Goal: Information Seeking & Learning: Learn about a topic

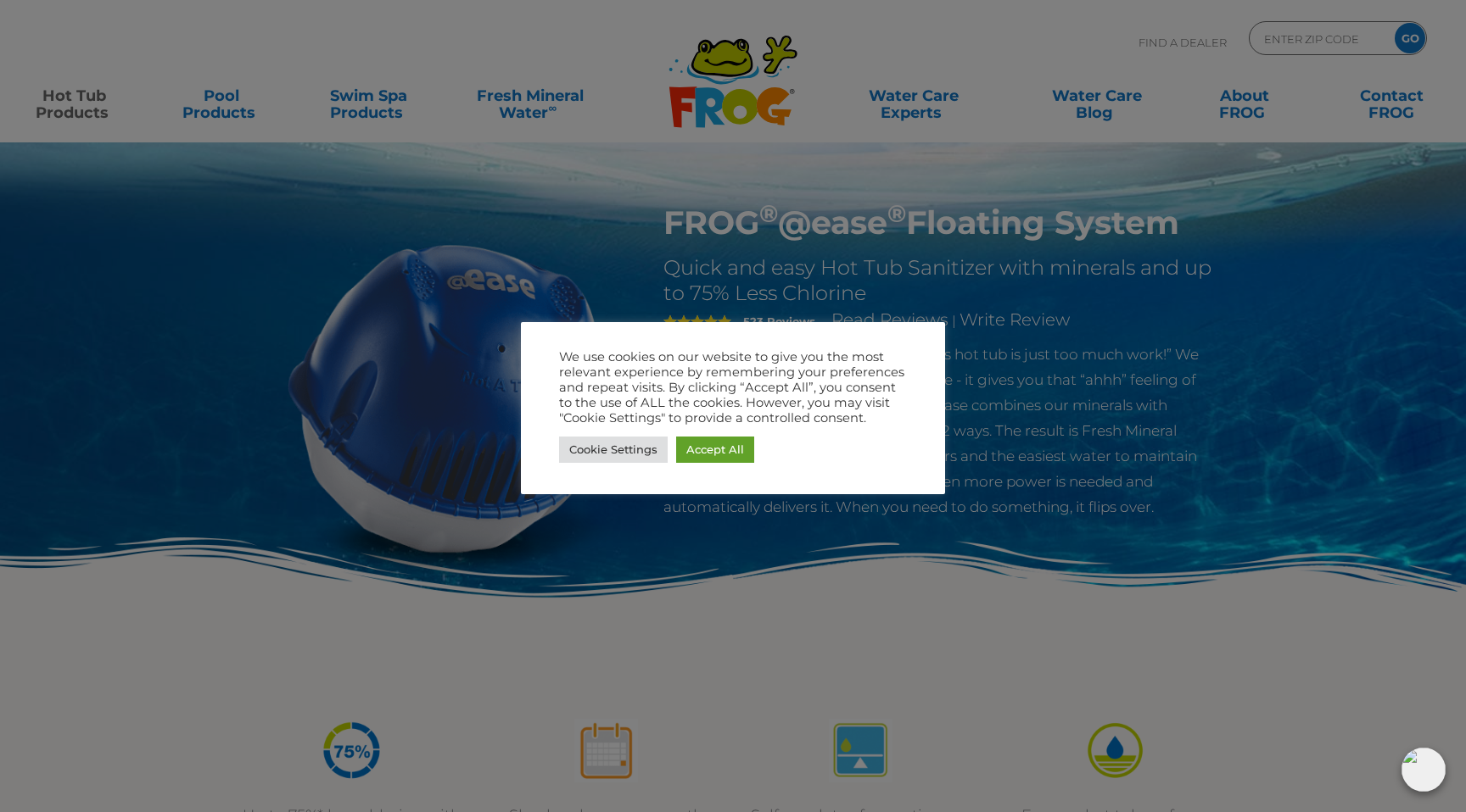
click at [706, 445] on link "Accept All" at bounding box center [714, 449] width 78 height 26
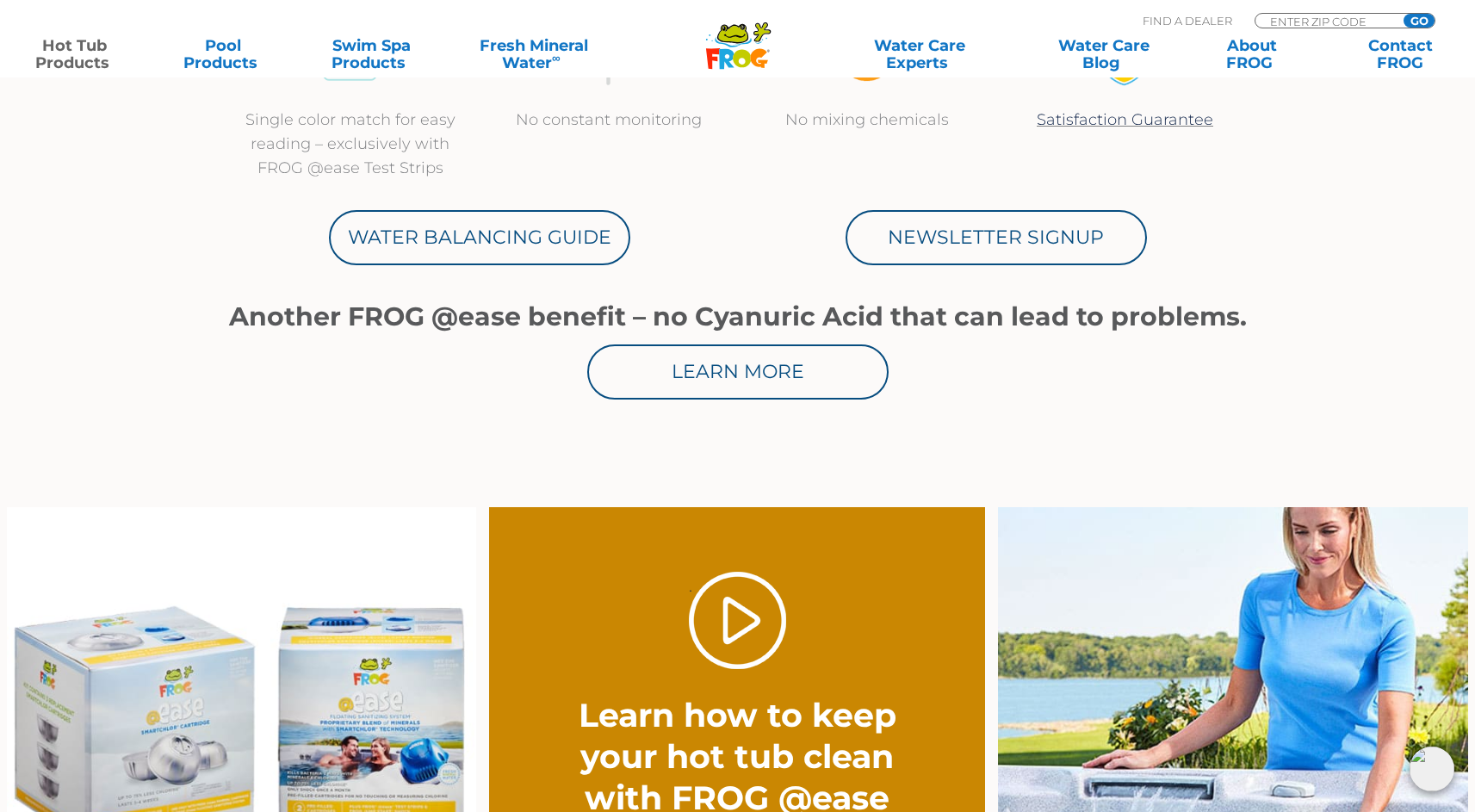
scroll to position [904, 0]
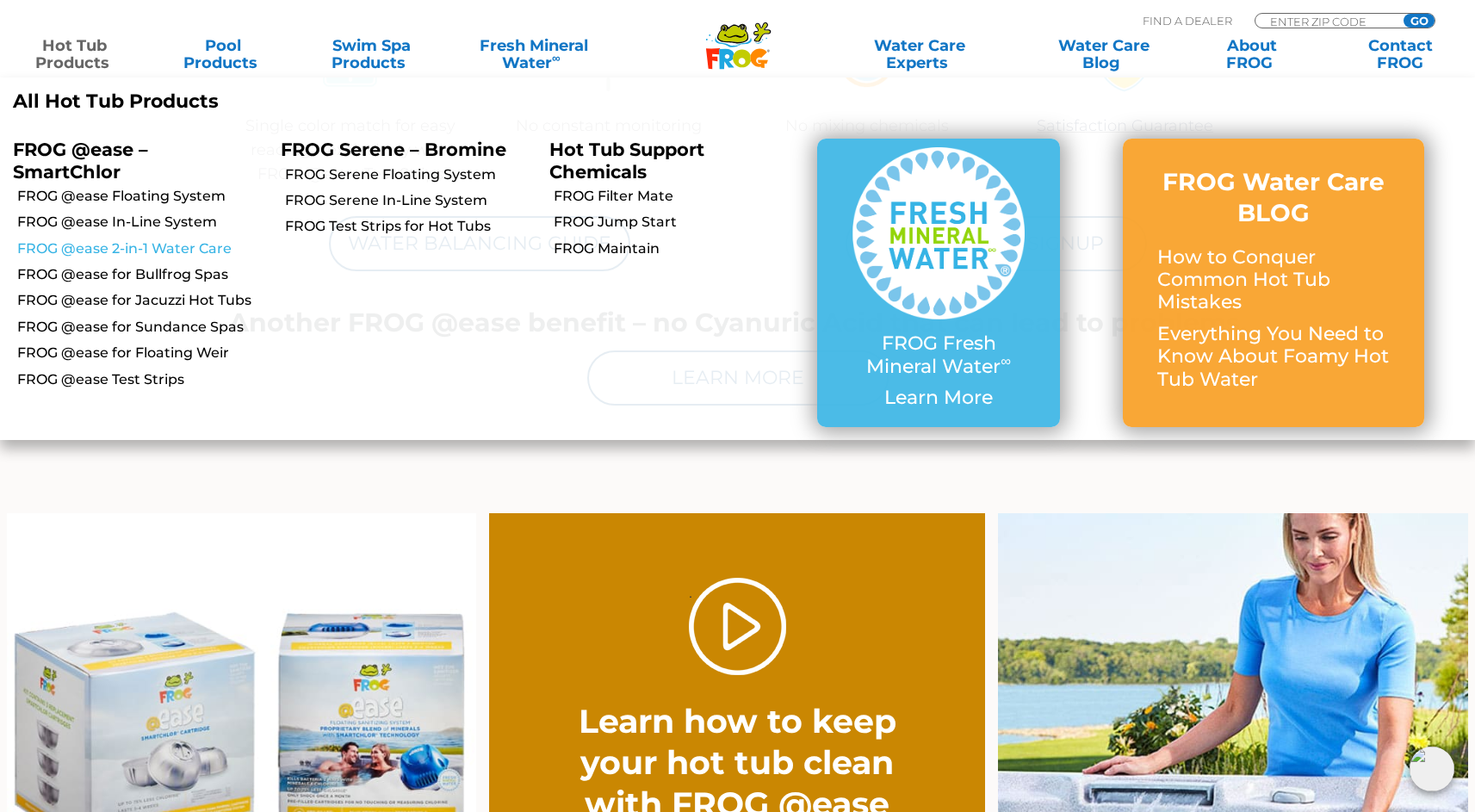
click at [80, 247] on link "FROG @ease 2-in-1 Water Care" at bounding box center [143, 248] width 250 height 19
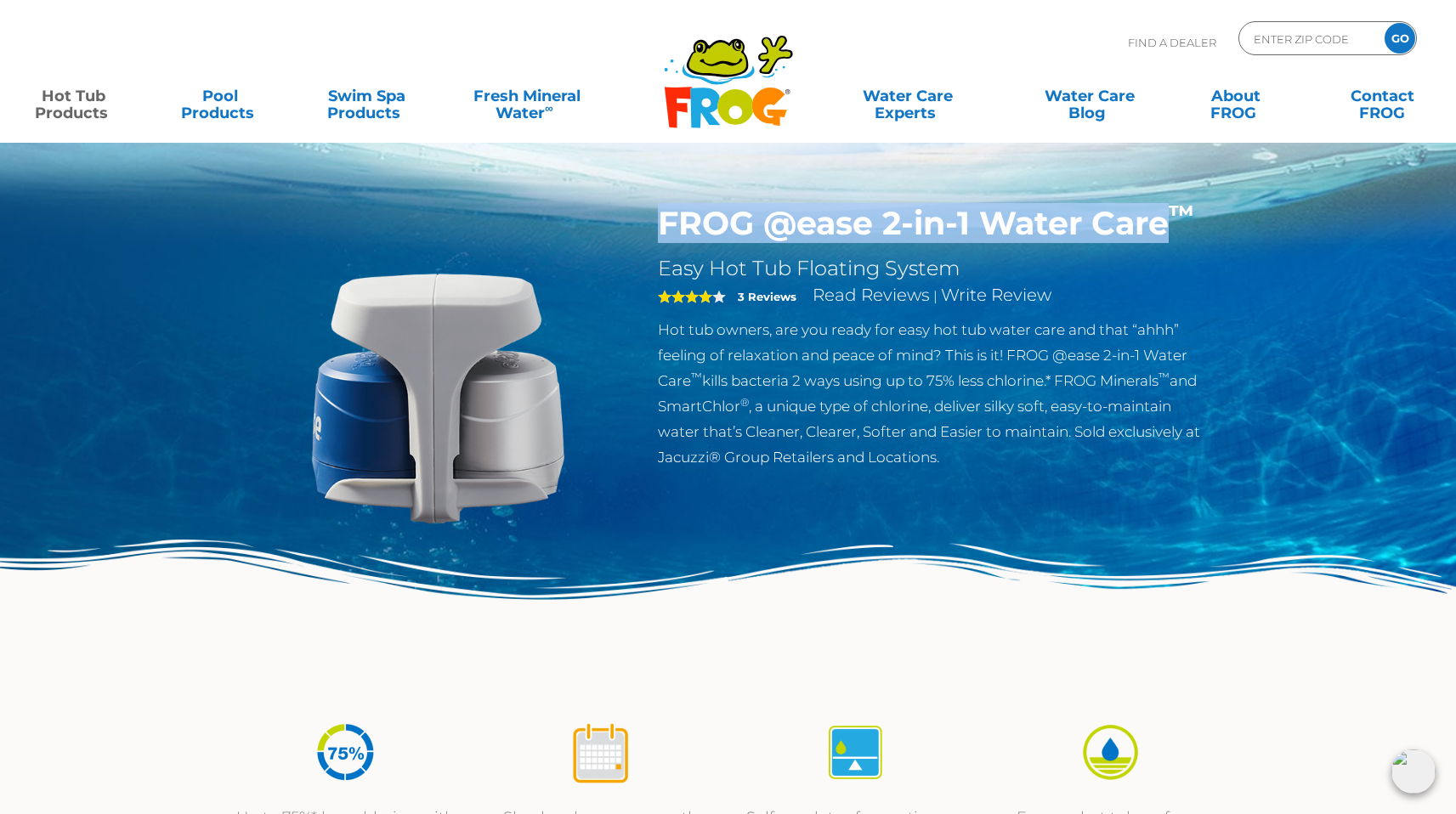
drag, startPoint x: 1169, startPoint y: 228, endPoint x: 661, endPoint y: 229, distance: 508.0
click at [660, 227] on h1 "FROG @ease 2-in-1 Water Care ™" at bounding box center [935, 223] width 555 height 40
copy h1 "FROG @ease 2-in-1 Water Care"
